Goal: Feedback & Contribution: Submit feedback/report problem

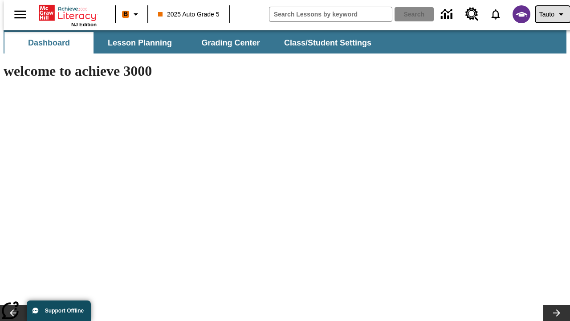
click at [548, 14] on span "Tauto" at bounding box center [546, 14] width 15 height 9
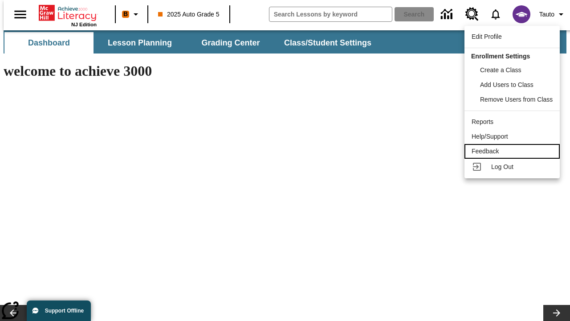
click at [514, 151] on div "Feedback" at bounding box center [512, 151] width 81 height 9
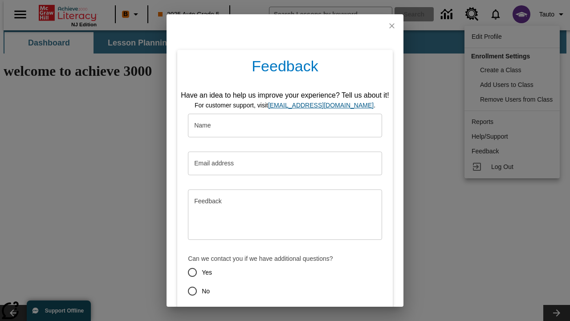
click at [238, 314] on button "Submit" at bounding box center [243, 322] width 35 height 16
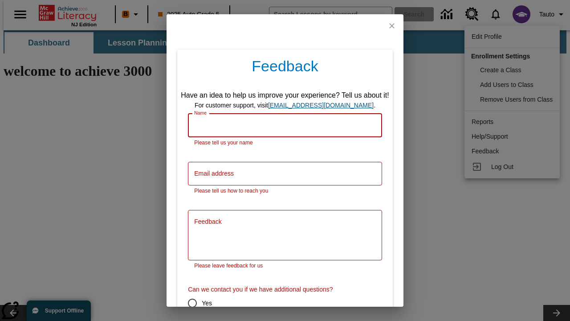
scroll to position [44, 0]
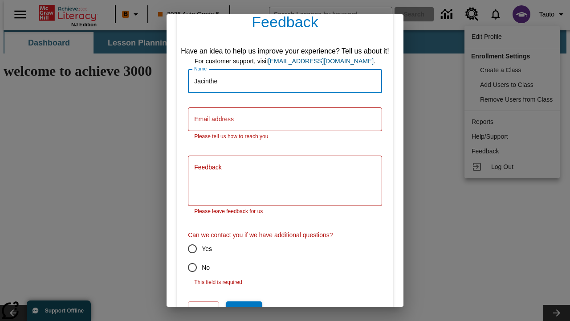
type input "Jacinthe"
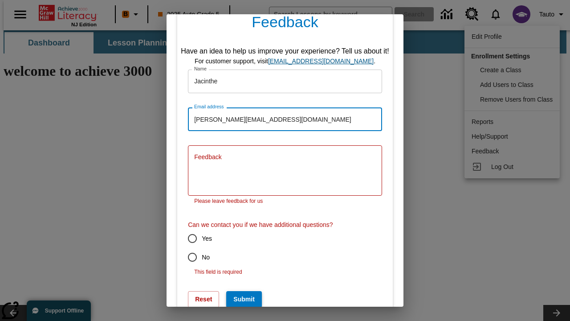
type input "[PERSON_NAME][EMAIL_ADDRESS][DOMAIN_NAME]"
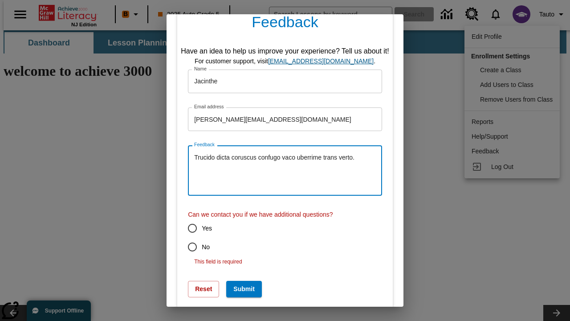
type textarea "Trucido dicta coruscus confugo vaco uberrime trans verto."
click at [186, 247] on input "No" at bounding box center [192, 246] width 19 height 19
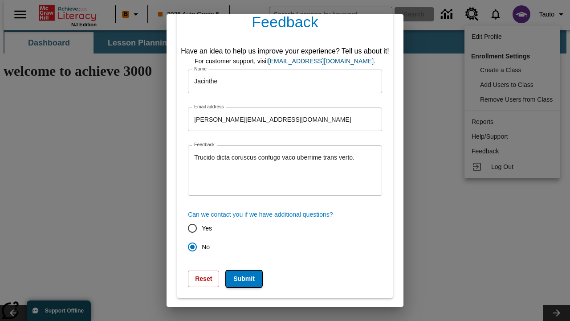
click at [238, 278] on button "Submit" at bounding box center [243, 278] width 35 height 16
radio input "false"
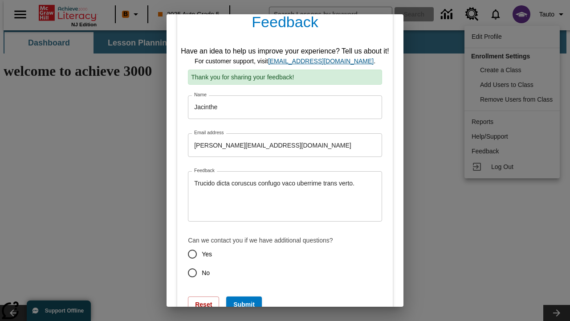
click at [324, 61] on link "[EMAIL_ADDRESS][DOMAIN_NAME]" at bounding box center [321, 60] width 106 height 7
